Goal: Task Accomplishment & Management: Manage account settings

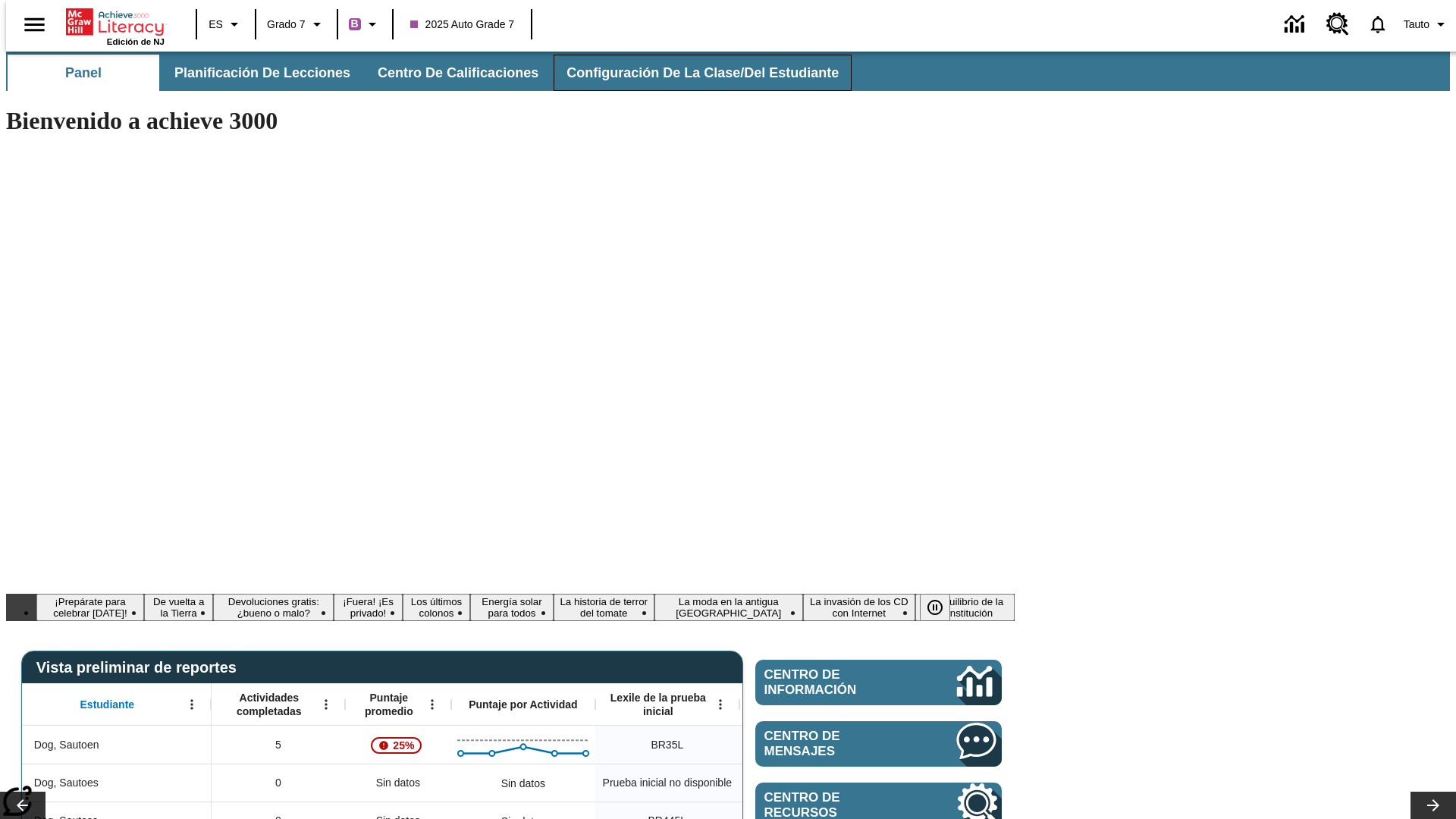
click at [687, 73] on span "Configuración de la clase/del estudiante" at bounding box center [702, 73] width 272 height 17
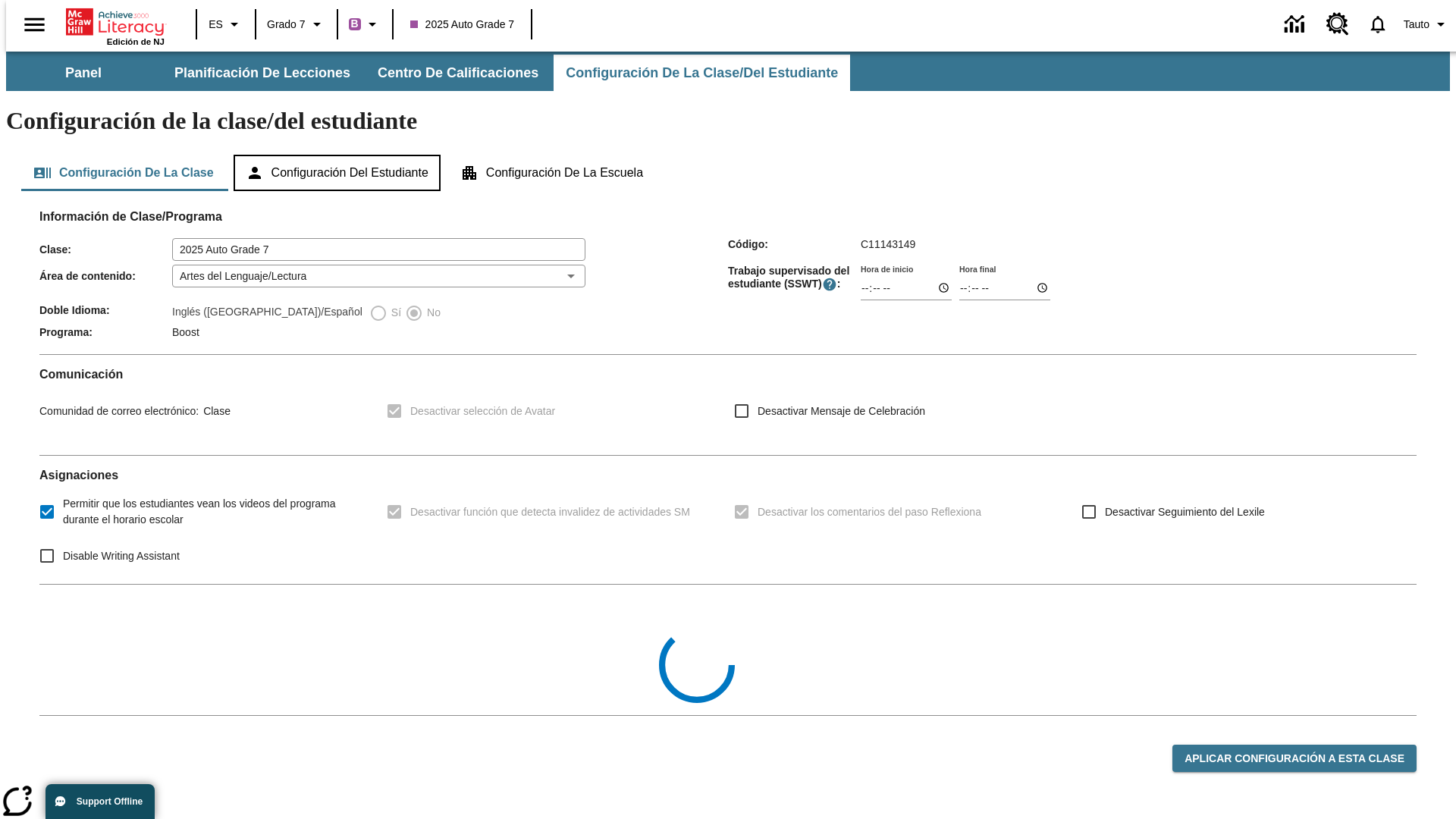
click at [338, 155] on button "Configuración del estudiante" at bounding box center [337, 173] width 207 height 37
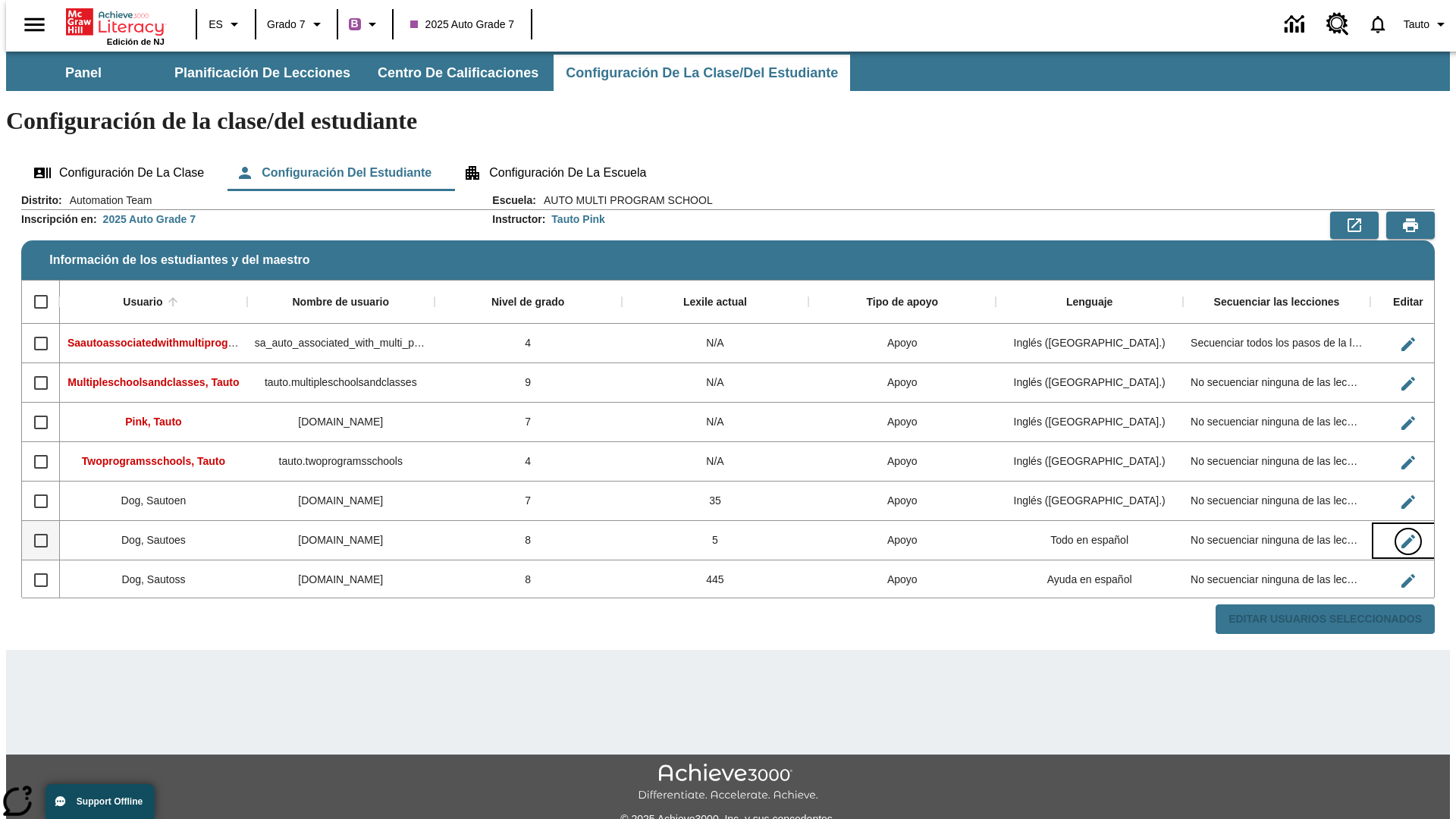
click at [1402, 535] on icon "Editar Usuario" at bounding box center [1408, 541] width 14 height 14
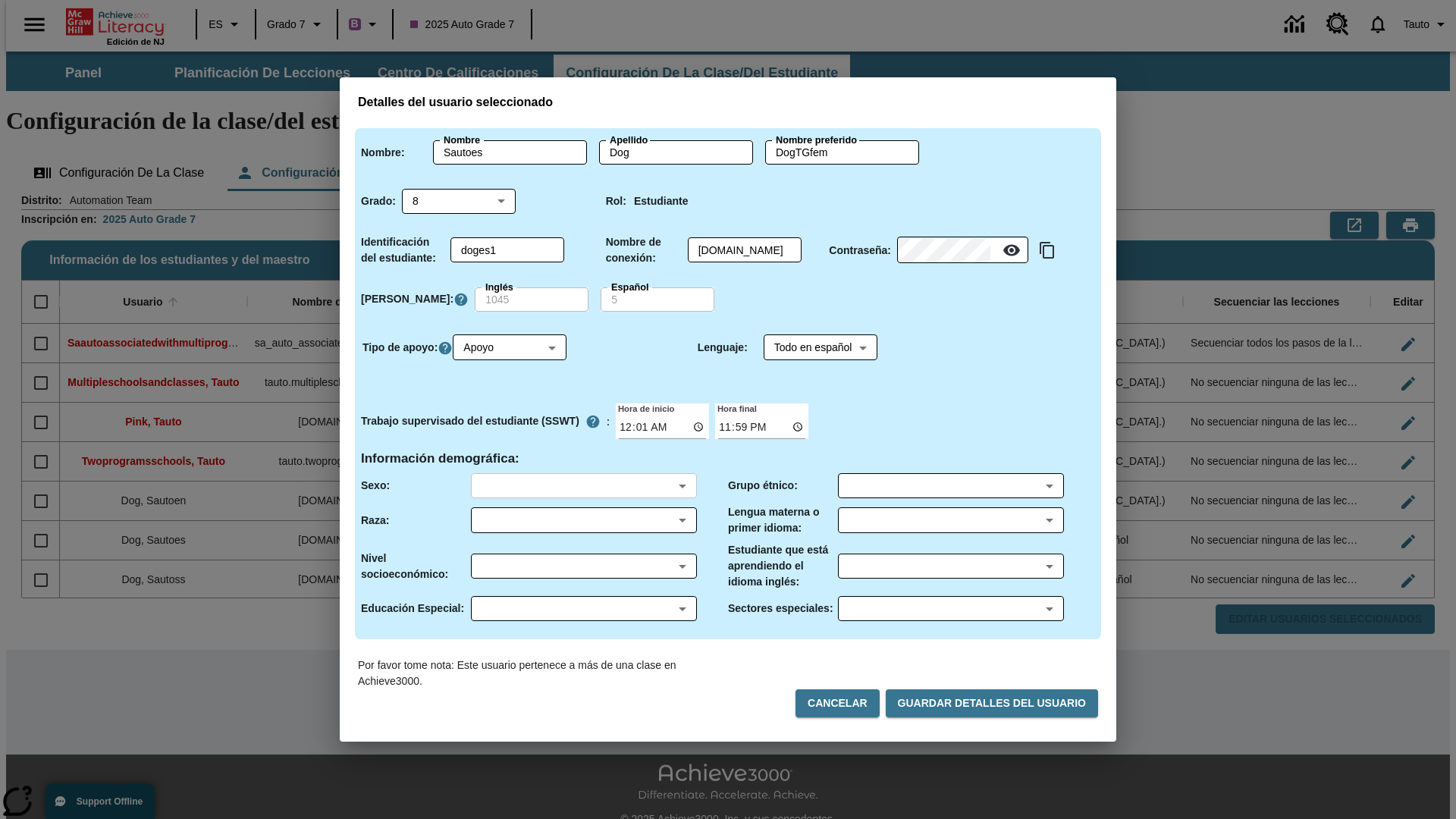
click at [584, 485] on body "Saltar al contenido principal Edición de NJ ES Grado 7 B 2025 Auto Grade 7 0 Ta…" at bounding box center [728, 452] width 1444 height 801
click at [584, 520] on body "Saltar al contenido principal Edición de NJ ES Grado 7 B 2025 Auto Grade 7 0 Ta…" at bounding box center [728, 452] width 1444 height 801
click at [584, 566] on body "Saltar al contenido principal Edición de NJ ES Grado 7 B 2025 Auto Grade 7 0 Ta…" at bounding box center [728, 452] width 1444 height 801
click at [584, 608] on body "Saltar al contenido principal Edición de NJ ES Grado 7 B 2025 Auto Grade 7 0 Ta…" at bounding box center [728, 452] width 1444 height 801
click at [950, 485] on body "Saltar al contenido principal Edición de NJ ES Grado 7 B 2025 Auto Grade 7 0 Ta…" at bounding box center [728, 452] width 1444 height 801
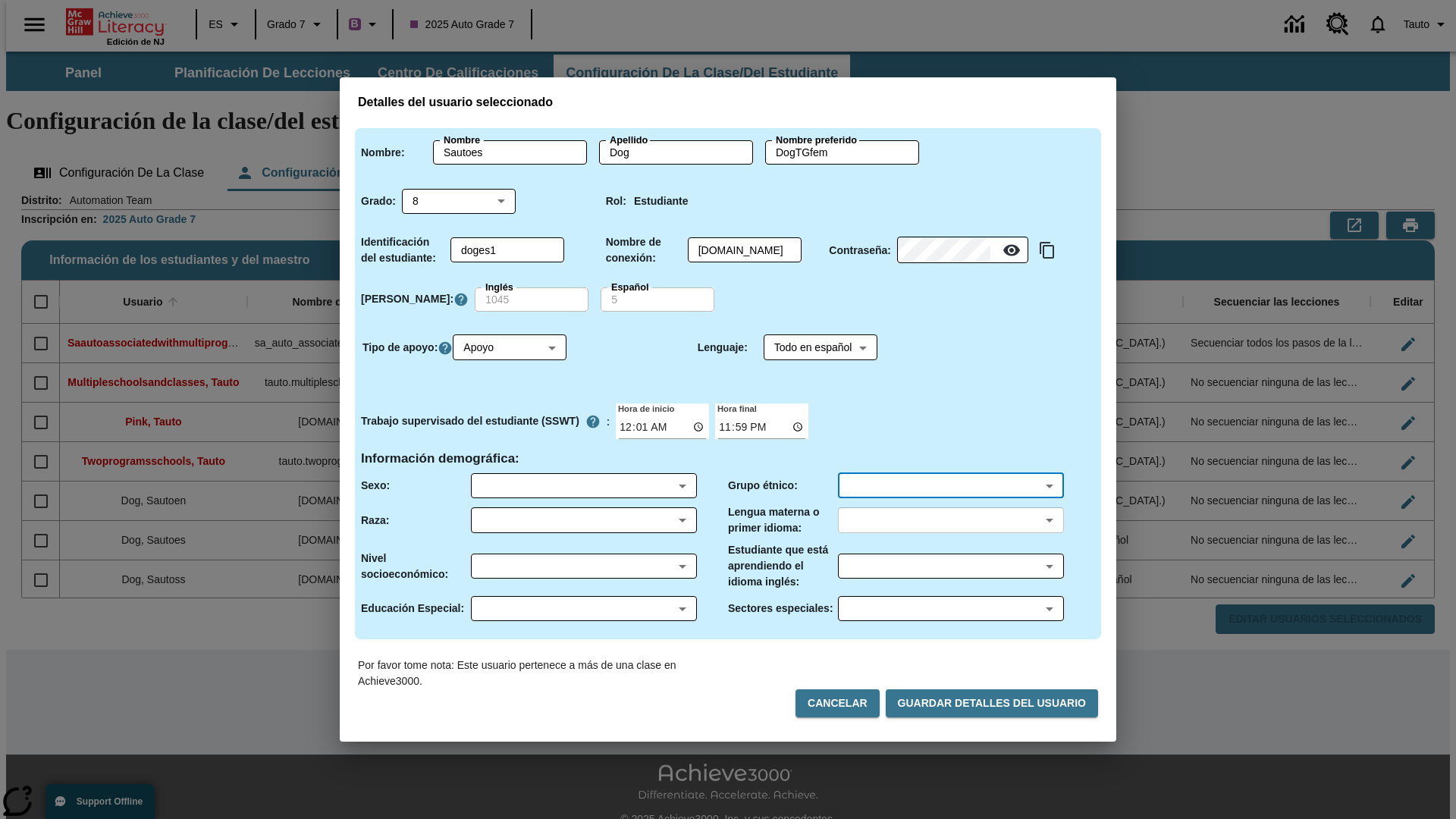
click at [950, 520] on body "Saltar al contenido principal Edición de NJ ES Grado 7 B 2025 Auto Grade 7 0 Ta…" at bounding box center [728, 452] width 1444 height 801
click at [950, 566] on body "Saltar al contenido principal Edición de NJ ES Grado 7 B 2025 Auto Grade 7 0 Ta…" at bounding box center [728, 452] width 1444 height 801
click at [950, 608] on body "Saltar al contenido principal Edición de NJ ES Grado 7 B 2025 Auto Grade 7 0 Ta…" at bounding box center [728, 452] width 1444 height 801
